Goal: Information Seeking & Learning: Learn about a topic

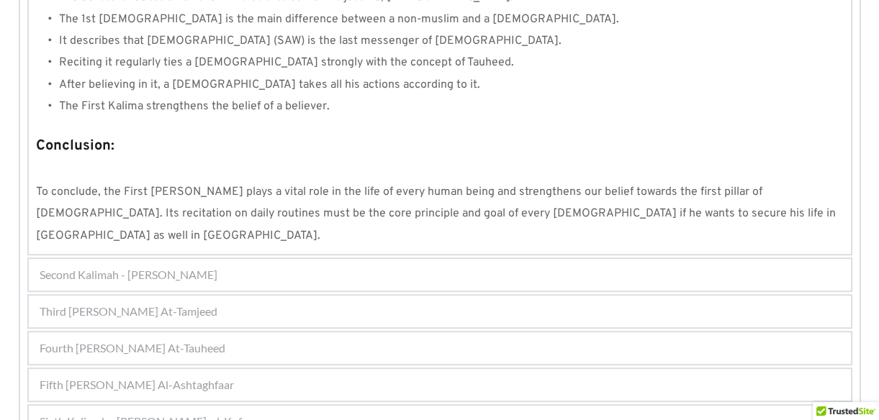
scroll to position [1429, 0]
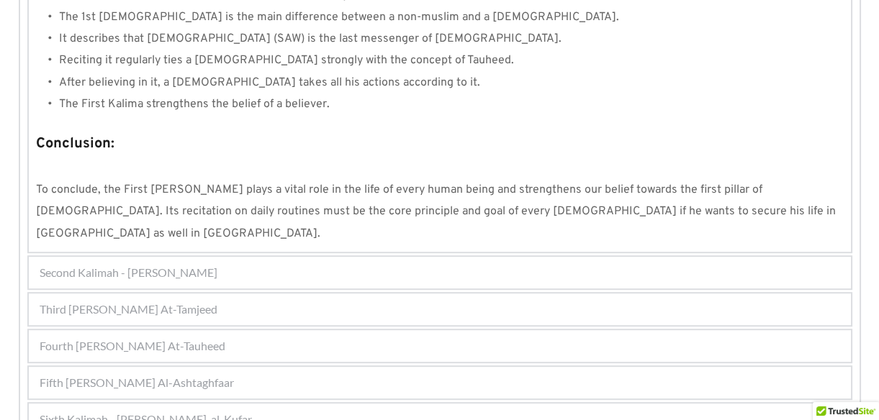
click at [231, 330] on div "Fourth [PERSON_NAME] At-Tauheed" at bounding box center [440, 346] width 822 height 32
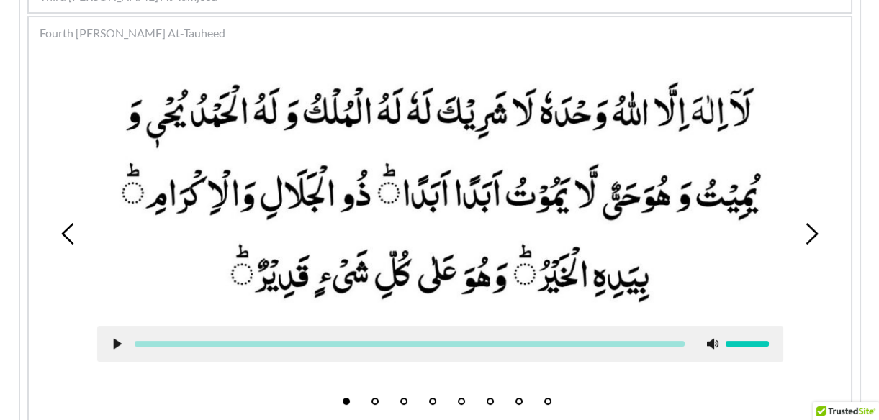
scroll to position [443, 0]
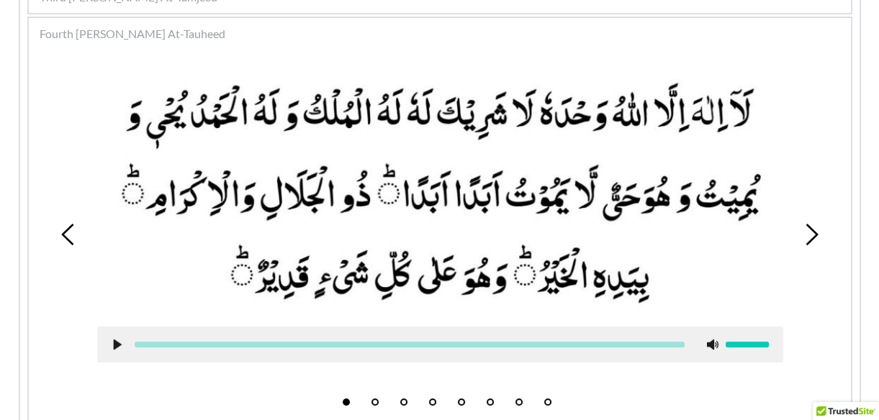
click at [607, 122] on picture at bounding box center [440, 193] width 686 height 240
click at [114, 340] on use at bounding box center [117, 345] width 8 height 11
click at [114, 340] on use at bounding box center [116, 345] width 9 height 11
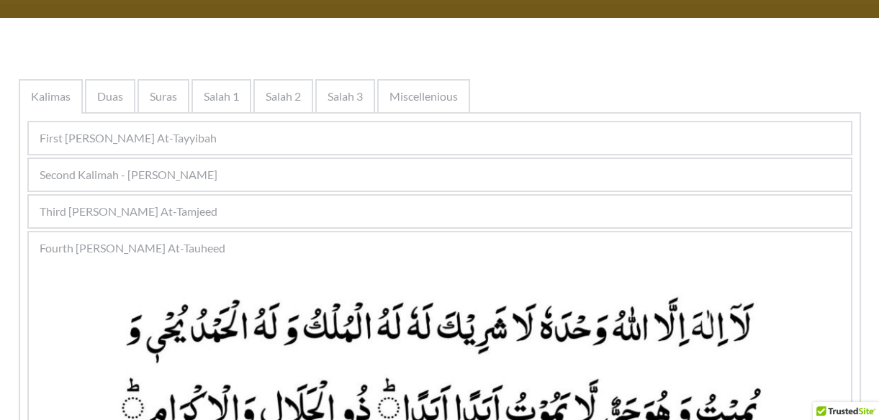
scroll to position [214, 0]
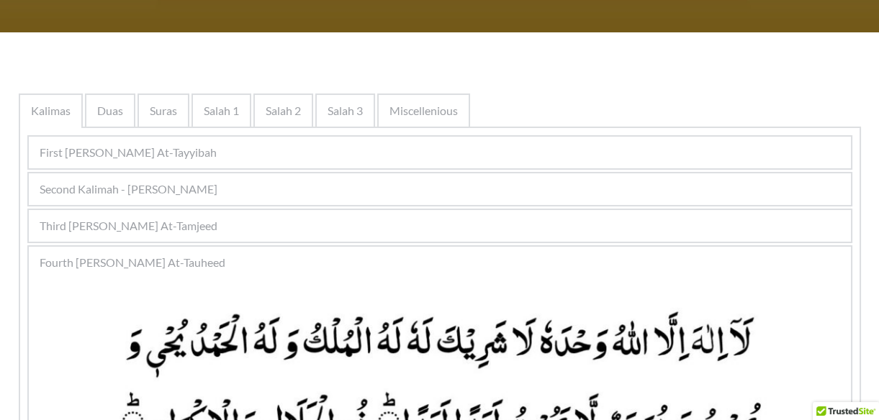
click at [306, 186] on div "Second Kalimah - [PERSON_NAME]" at bounding box center [440, 189] width 822 height 32
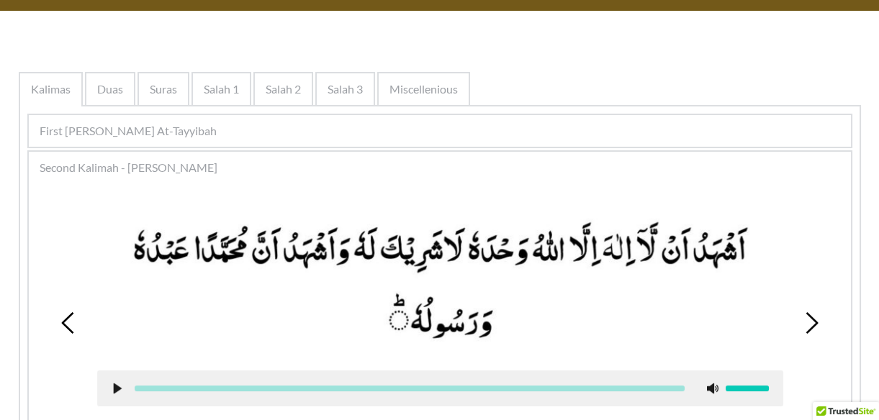
scroll to position [240, 0]
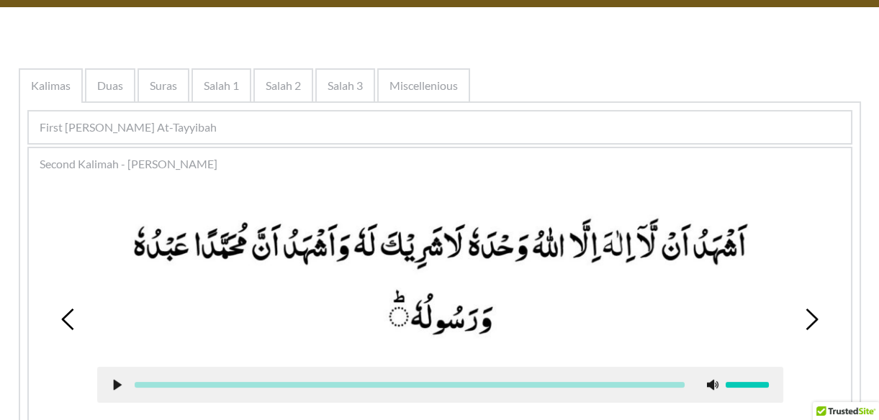
click at [115, 386] on use at bounding box center [117, 385] width 8 height 11
click at [115, 386] on use at bounding box center [116, 385] width 9 height 11
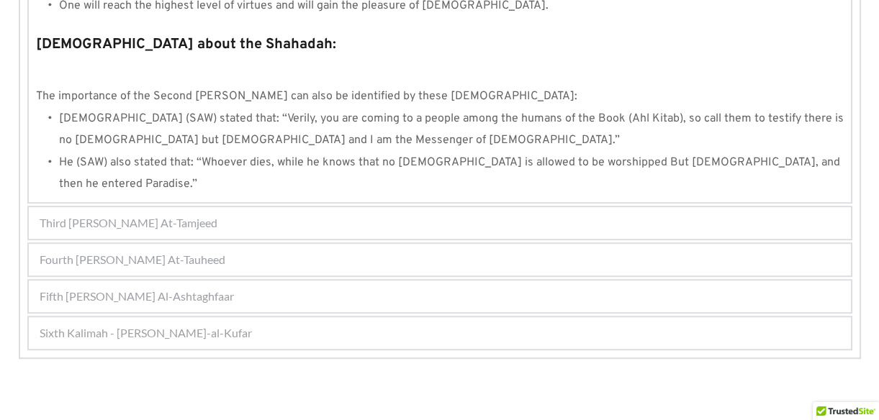
scroll to position [1623, 0]
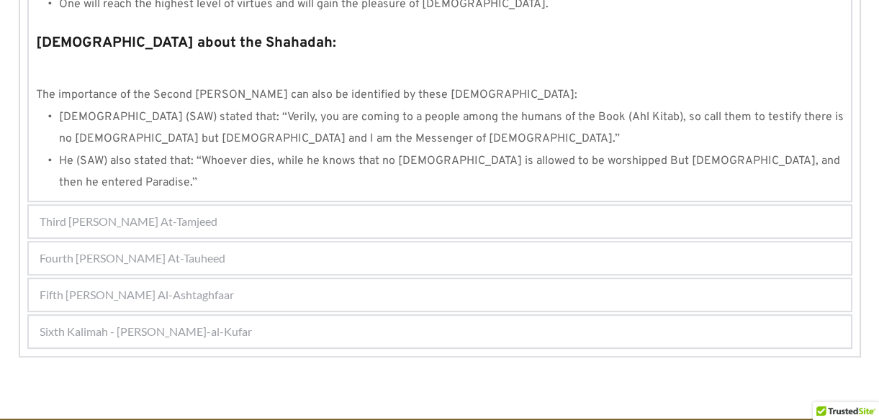
click at [233, 243] on div "Fourth [PERSON_NAME] At-Tauheed" at bounding box center [440, 259] width 822 height 32
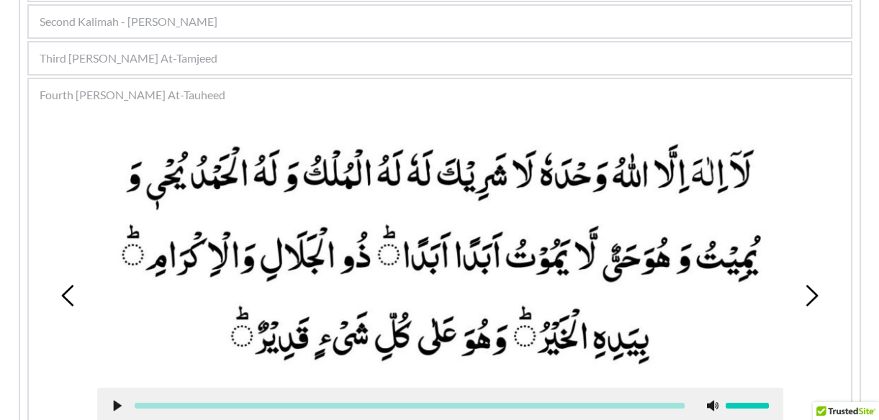
scroll to position [381, 0]
click at [117, 402] on use at bounding box center [117, 407] width 8 height 11
click at [116, 406] on icon at bounding box center [118, 407] width 12 height 12
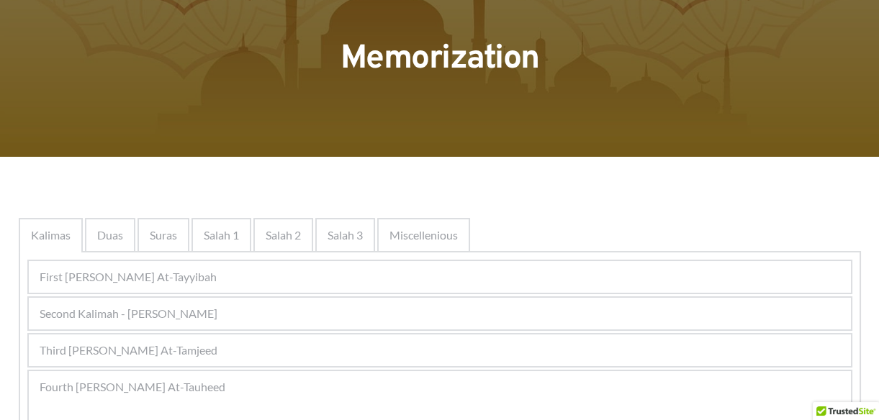
scroll to position [96, 0]
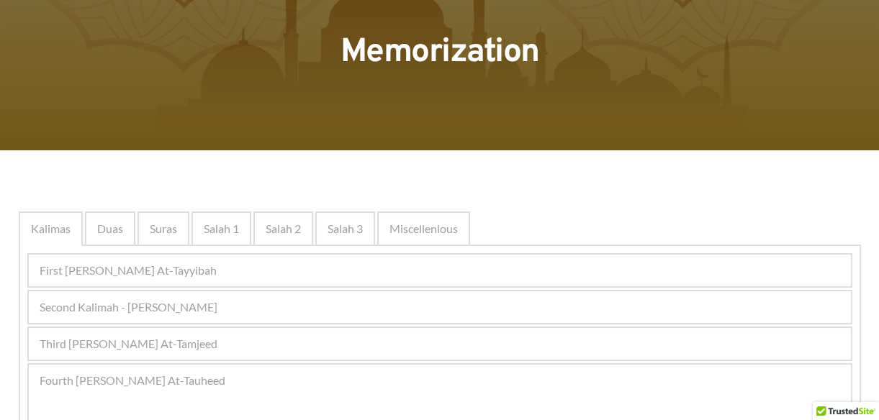
click at [283, 393] on div "Fourth [PERSON_NAME] At-Tauheed" at bounding box center [440, 381] width 822 height 32
click at [202, 379] on span "Fourth [PERSON_NAME] At-Tauheed" at bounding box center [133, 380] width 186 height 17
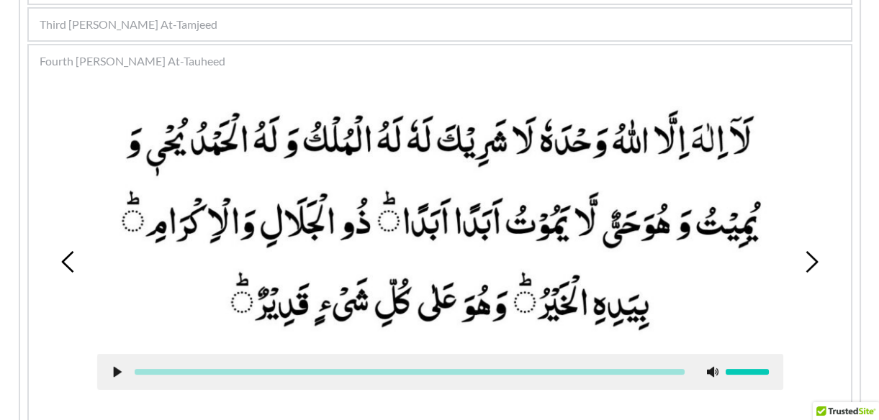
scroll to position [427, 0]
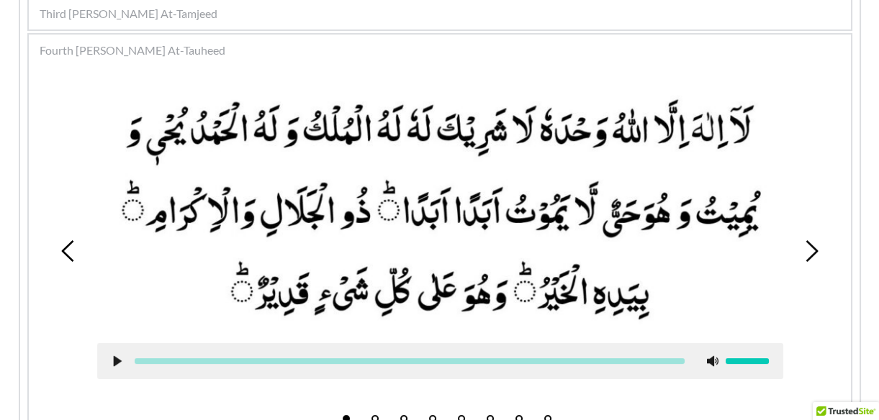
click at [381, 236] on picture at bounding box center [440, 210] width 686 height 240
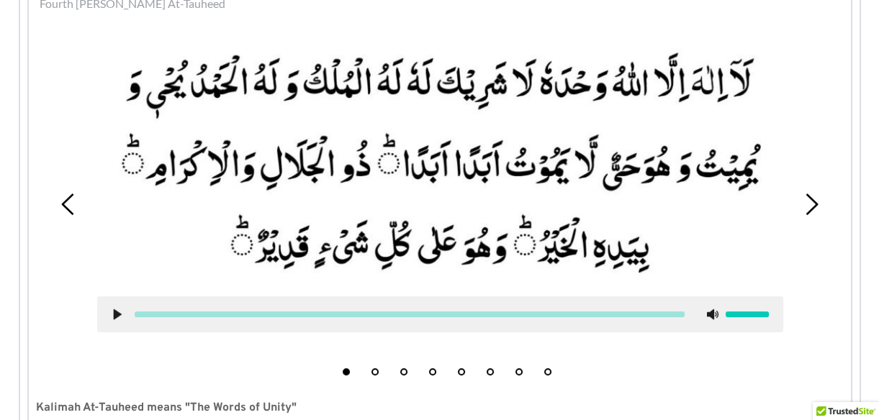
scroll to position [468, 0]
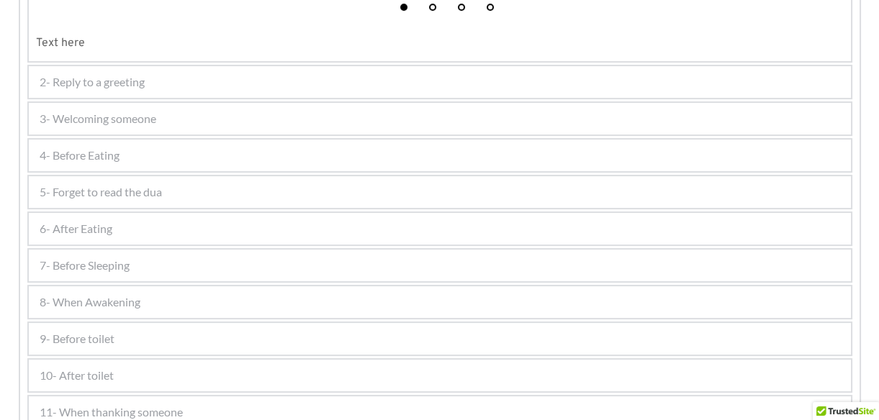
click at [189, 194] on div "5- Forget to read the dua" at bounding box center [440, 192] width 822 height 32
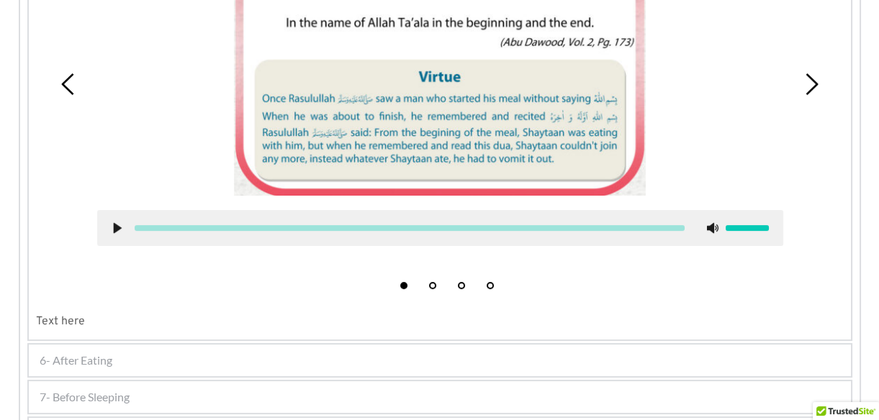
scroll to position [658, 0]
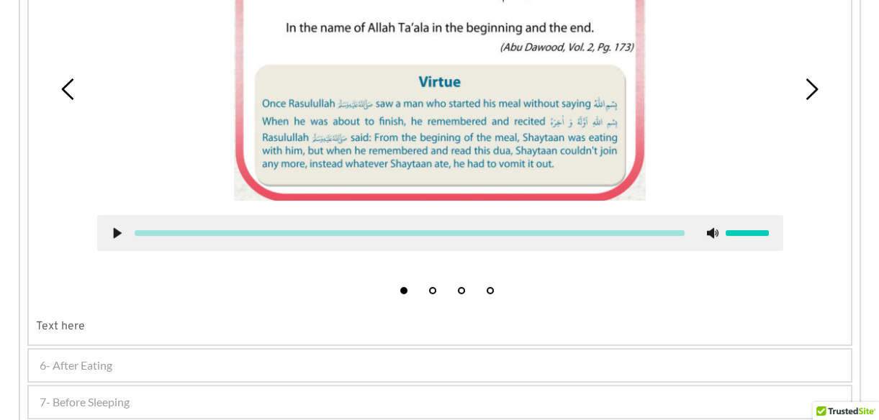
click at [223, 389] on div "7- Before Sleeping" at bounding box center [440, 402] width 822 height 32
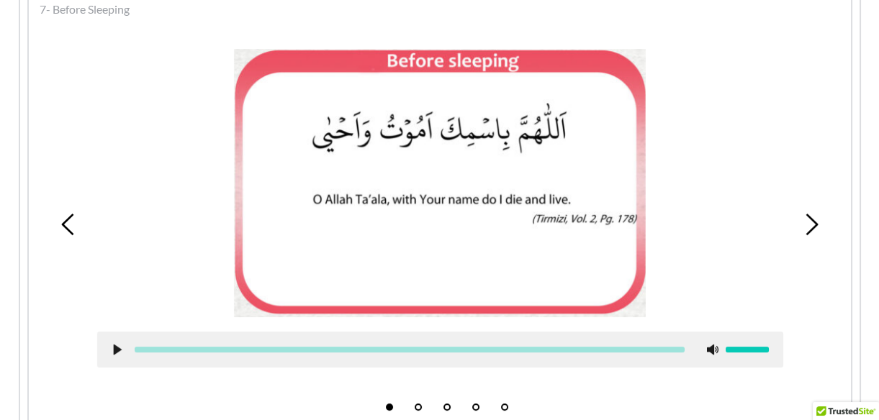
scroll to position [568, 0]
